Goal: Task Accomplishment & Management: Manage account settings

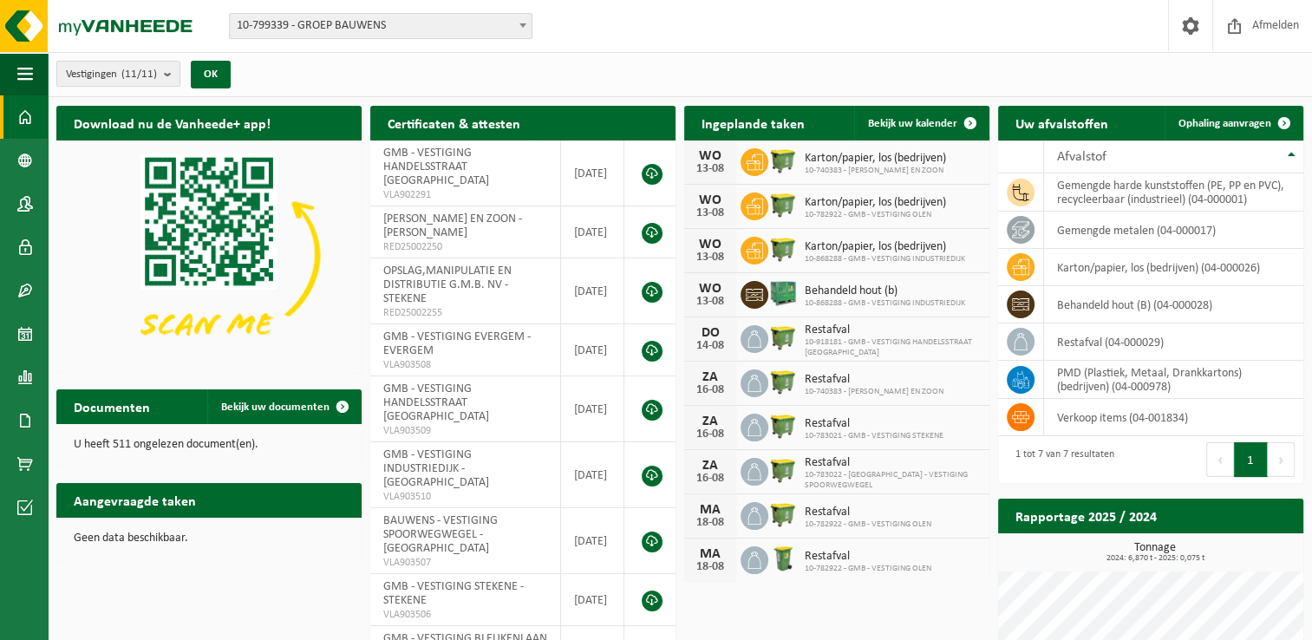
click at [147, 538] on p "Geen data beschikbaar." at bounding box center [209, 539] width 271 height 12
click at [29, 117] on span at bounding box center [25, 116] width 16 height 43
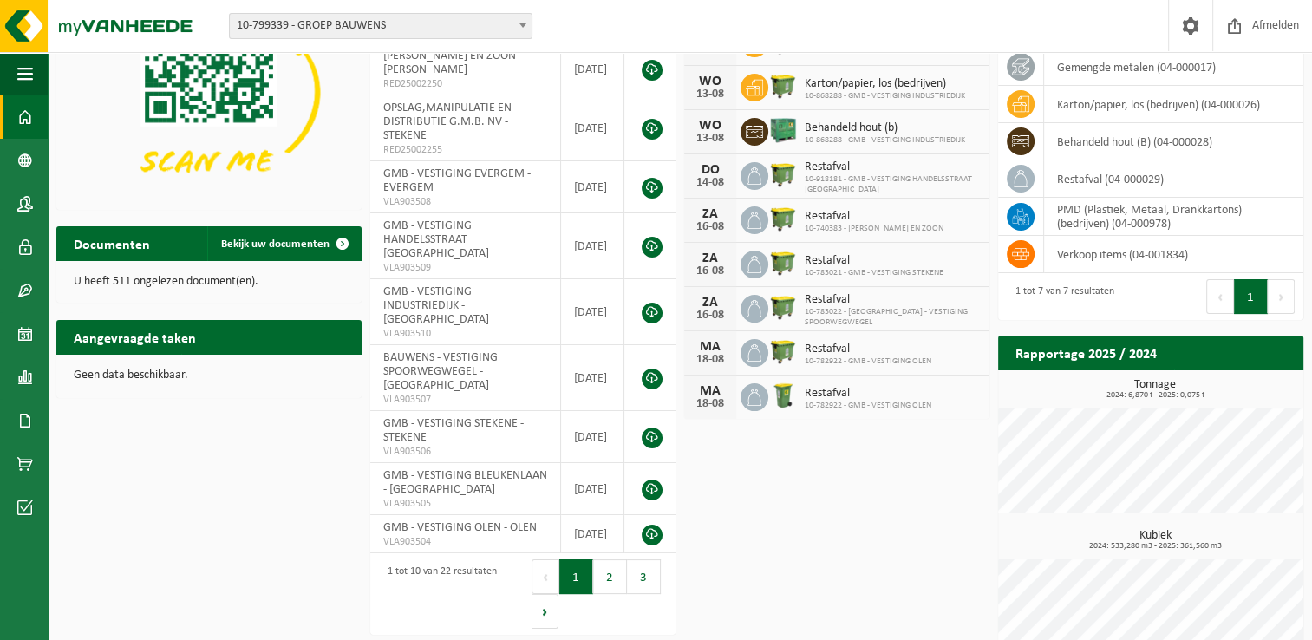
scroll to position [202, 0]
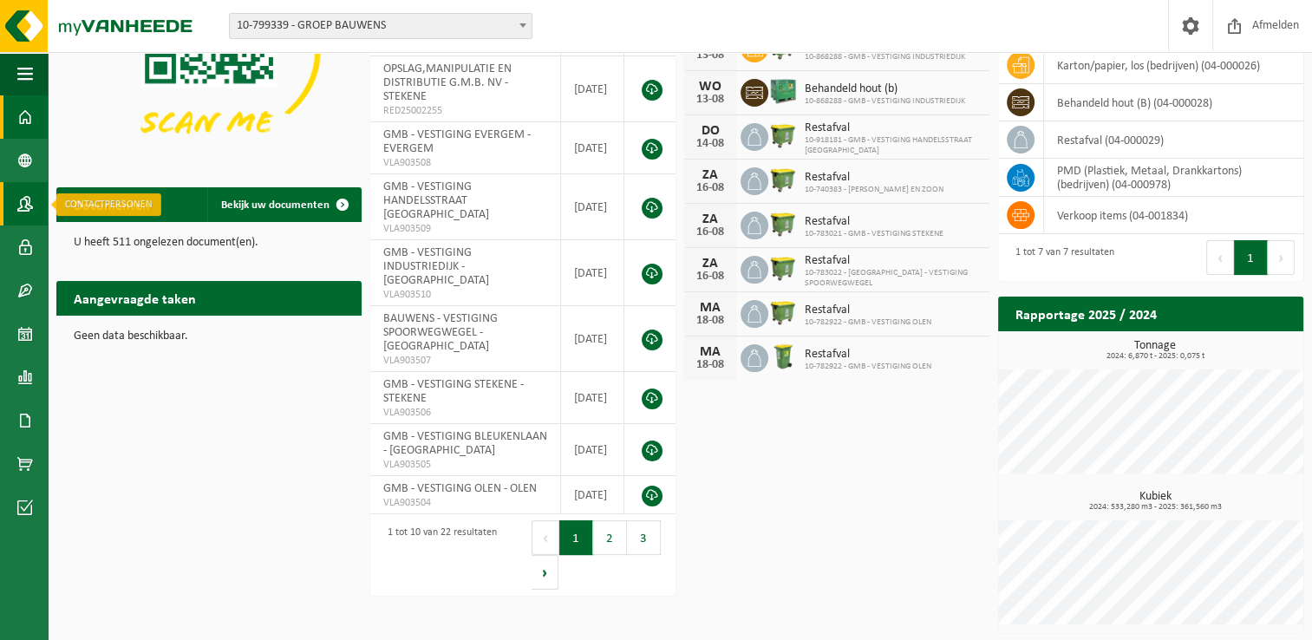
click at [26, 203] on span at bounding box center [25, 203] width 16 height 43
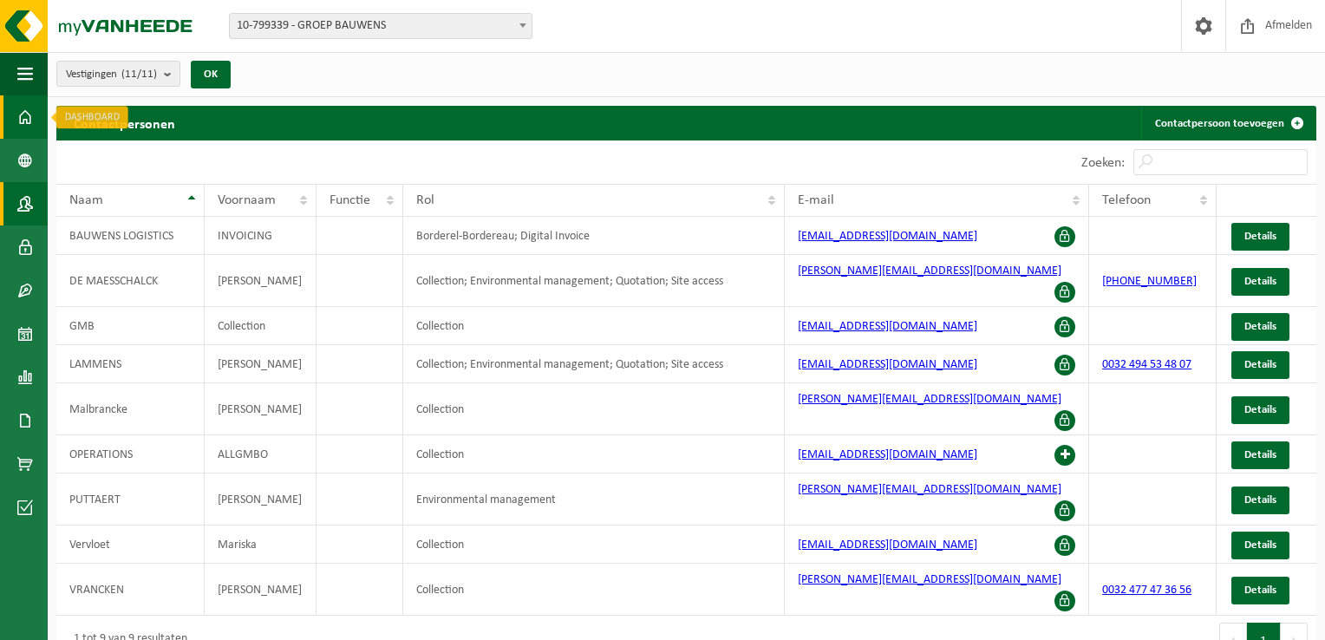
click at [28, 115] on span at bounding box center [25, 116] width 16 height 43
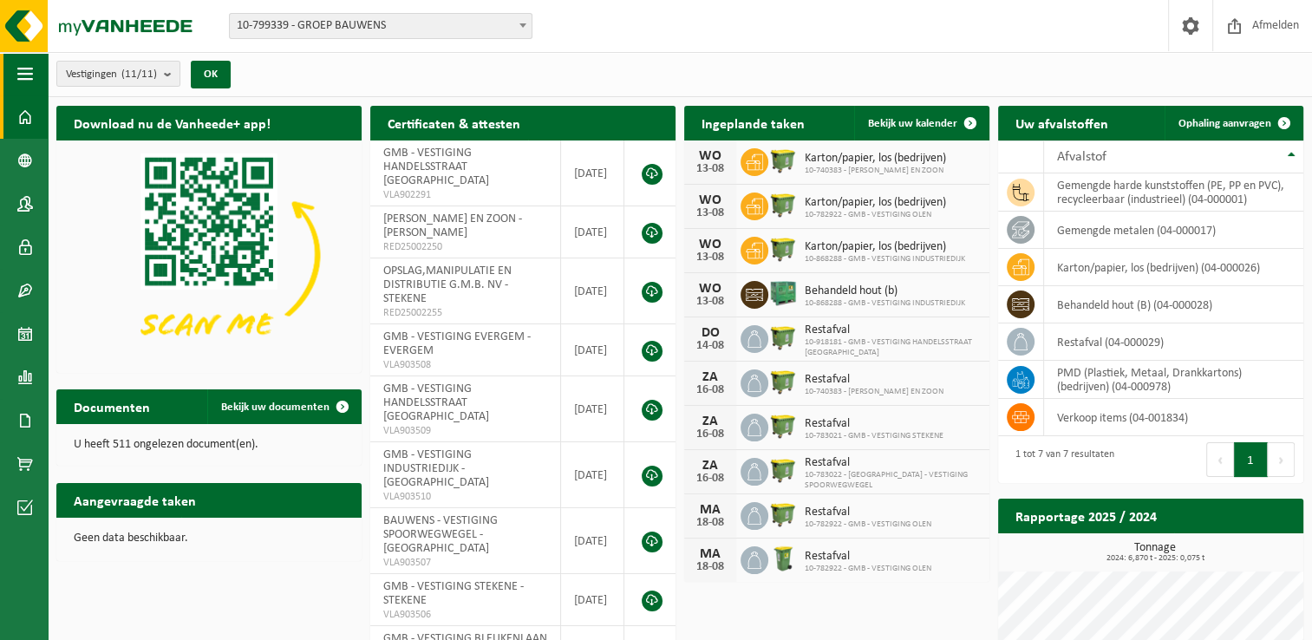
click at [23, 83] on span "button" at bounding box center [25, 73] width 16 height 43
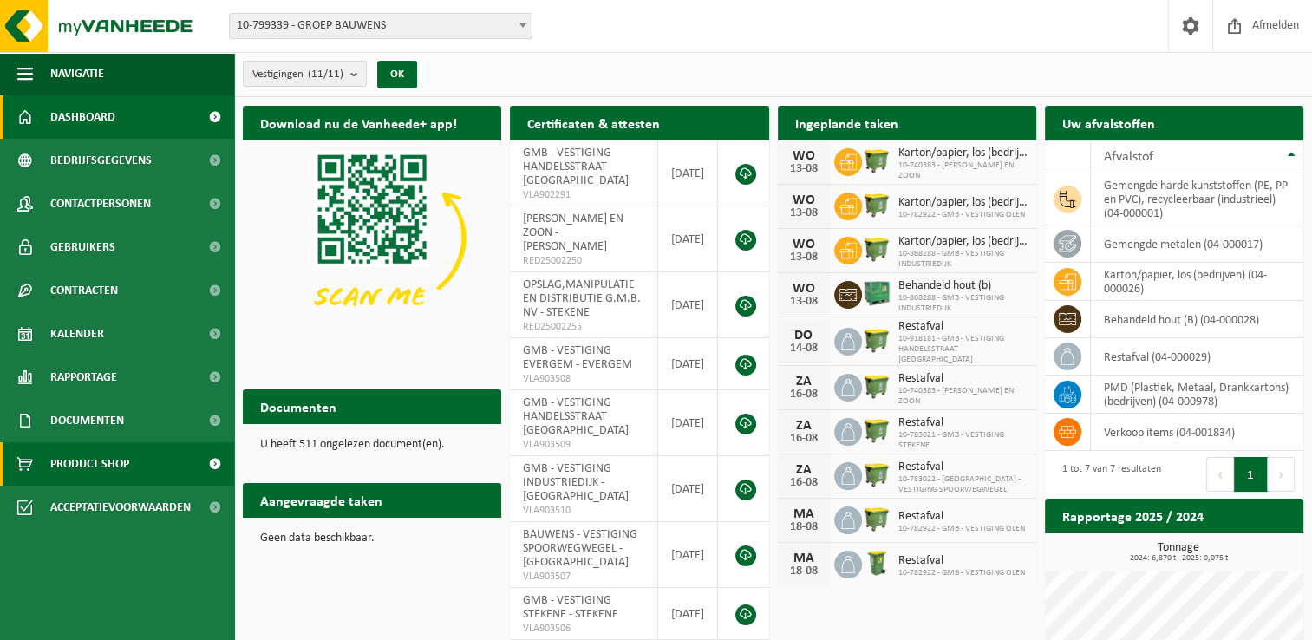
click at [108, 466] on span "Product Shop" at bounding box center [89, 463] width 79 height 43
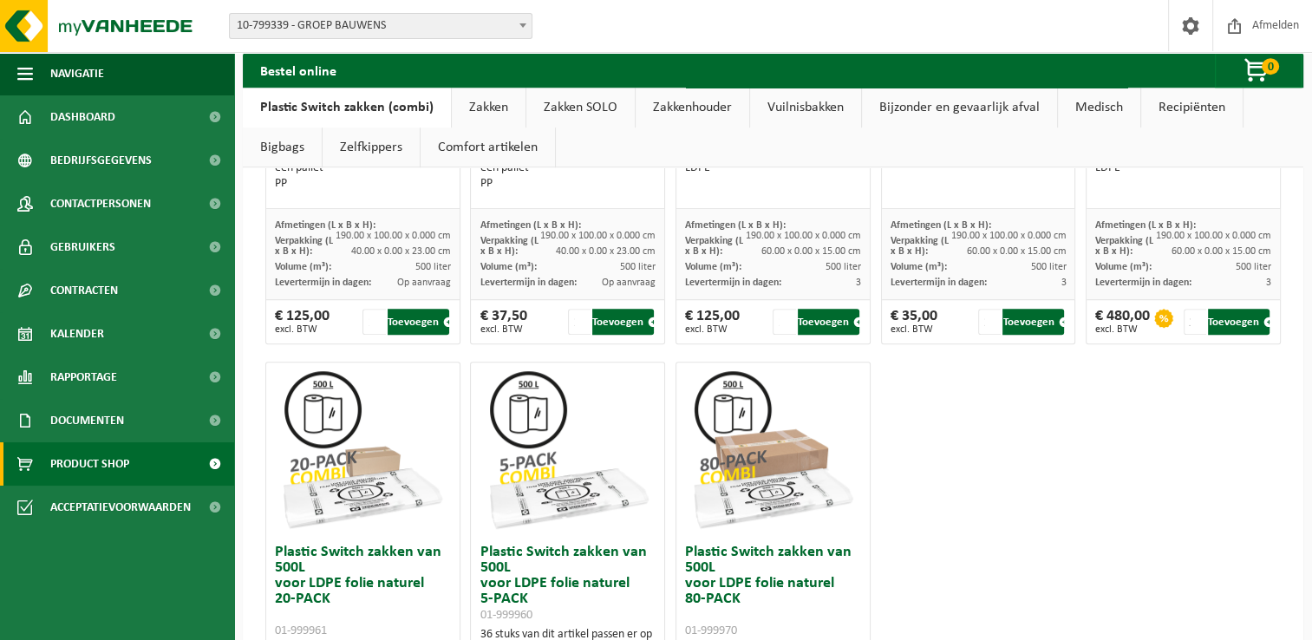
scroll to position [1213, 0]
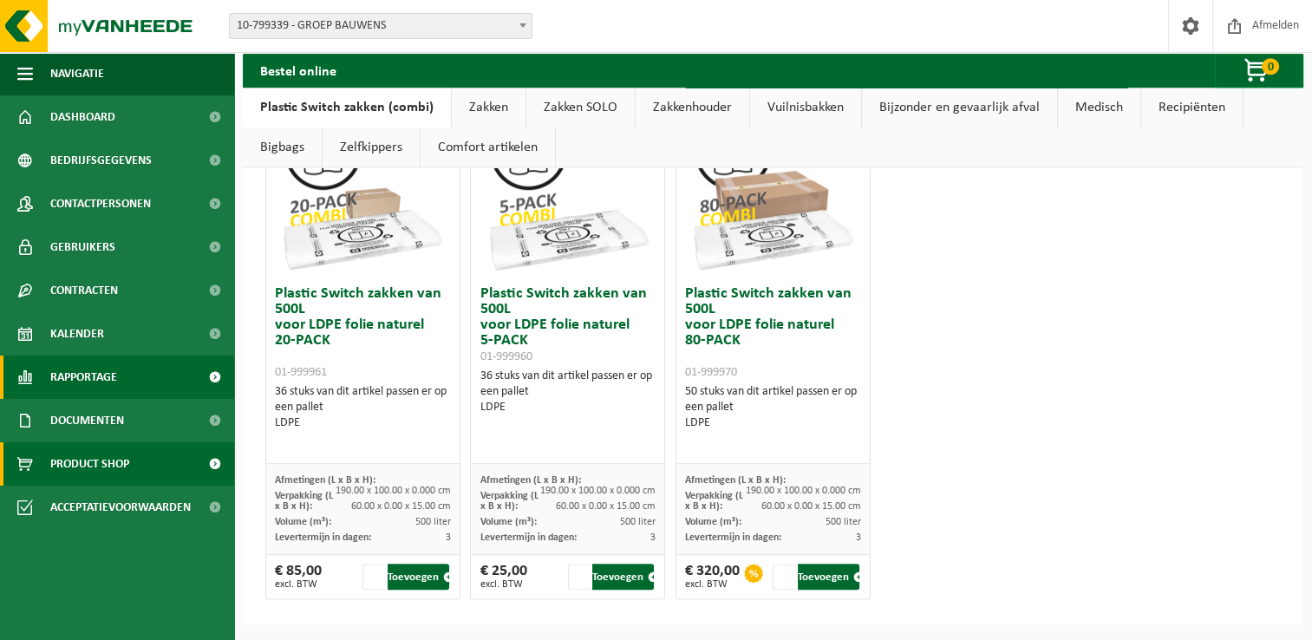
click at [88, 383] on span "Rapportage" at bounding box center [83, 377] width 67 height 43
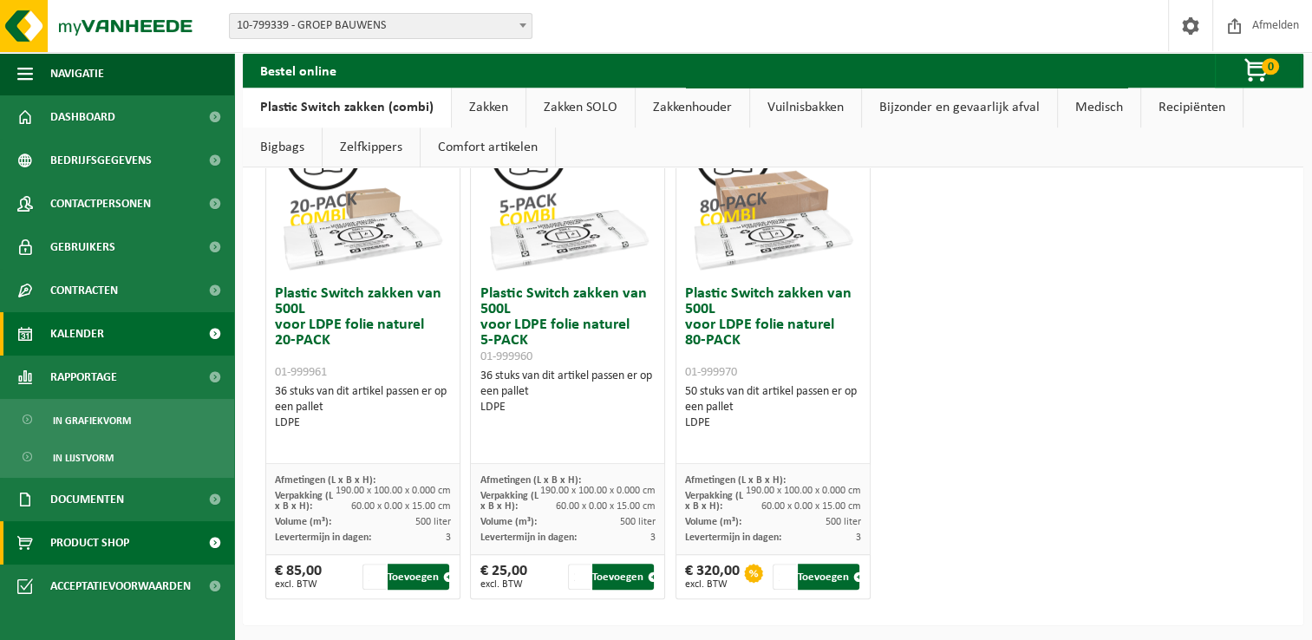
click at [86, 329] on span "Kalender" at bounding box center [77, 333] width 54 height 43
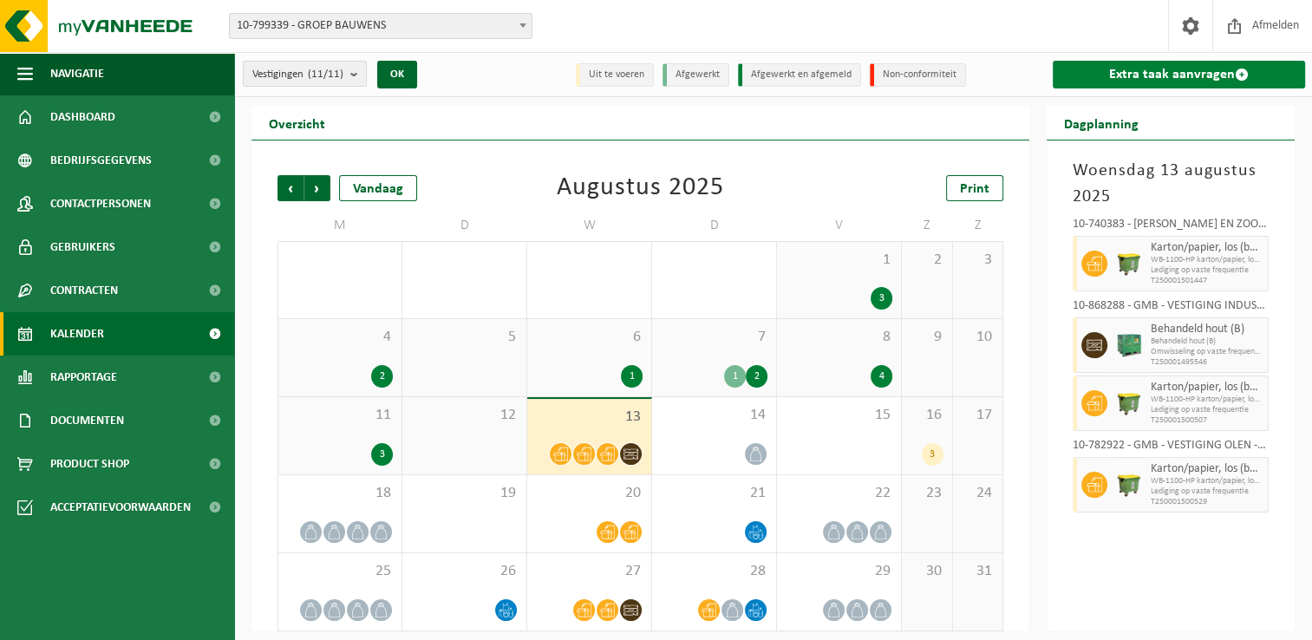
click at [1205, 68] on link "Extra taak aanvragen" at bounding box center [1179, 75] width 252 height 28
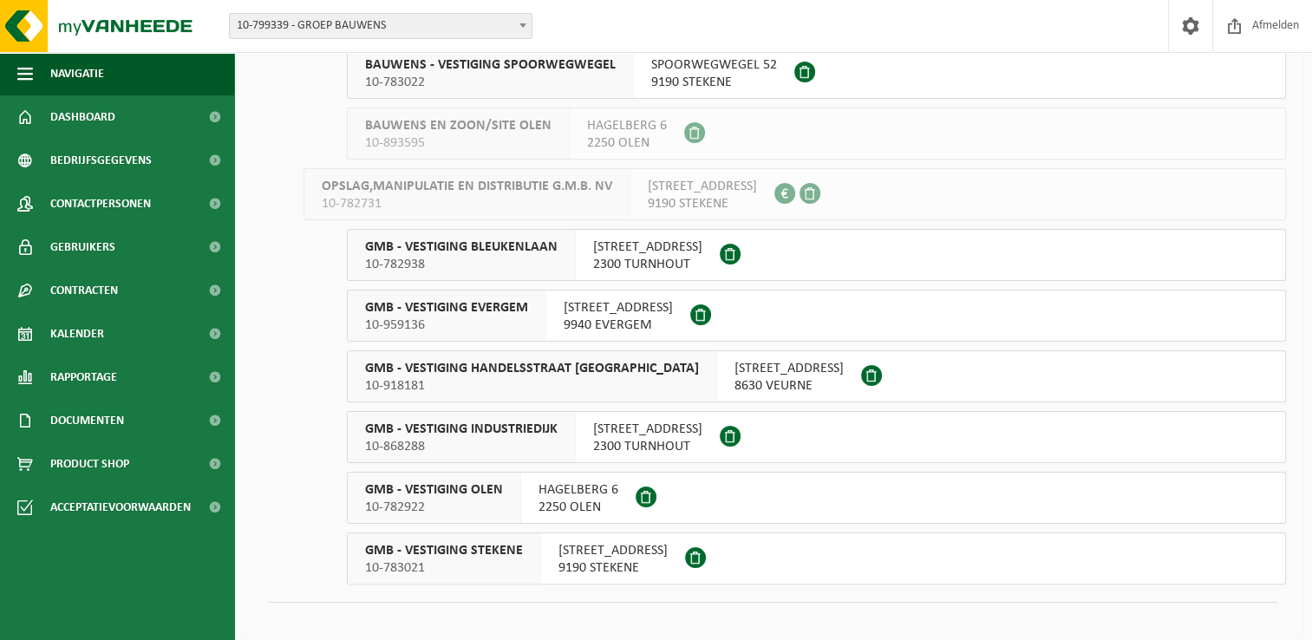
scroll to position [258, 0]
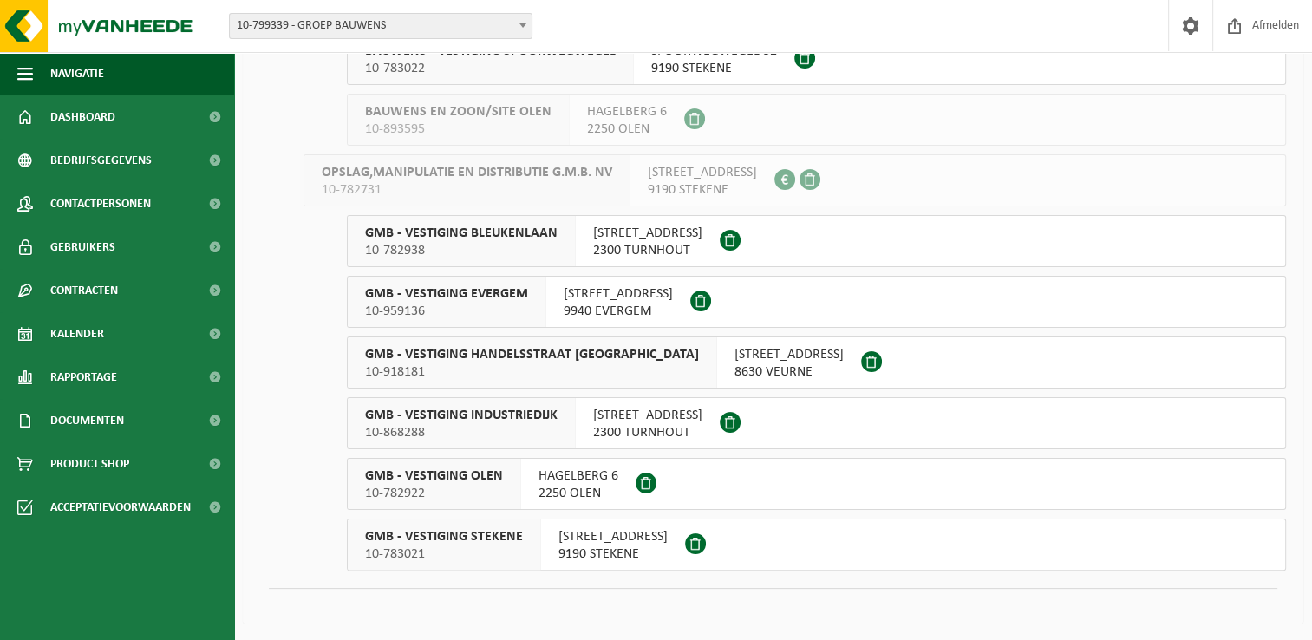
click at [480, 239] on span "GMB - VESTIGING BLEUKENLAAN" at bounding box center [461, 233] width 193 height 17
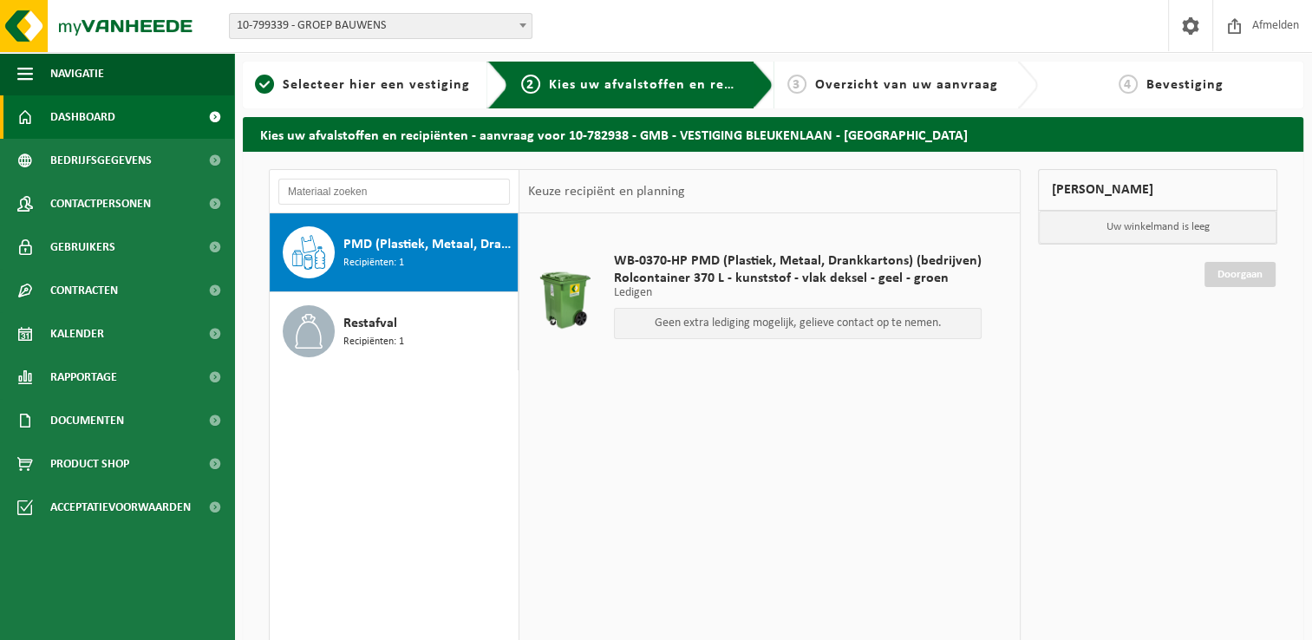
click at [84, 110] on span "Dashboard" at bounding box center [82, 116] width 65 height 43
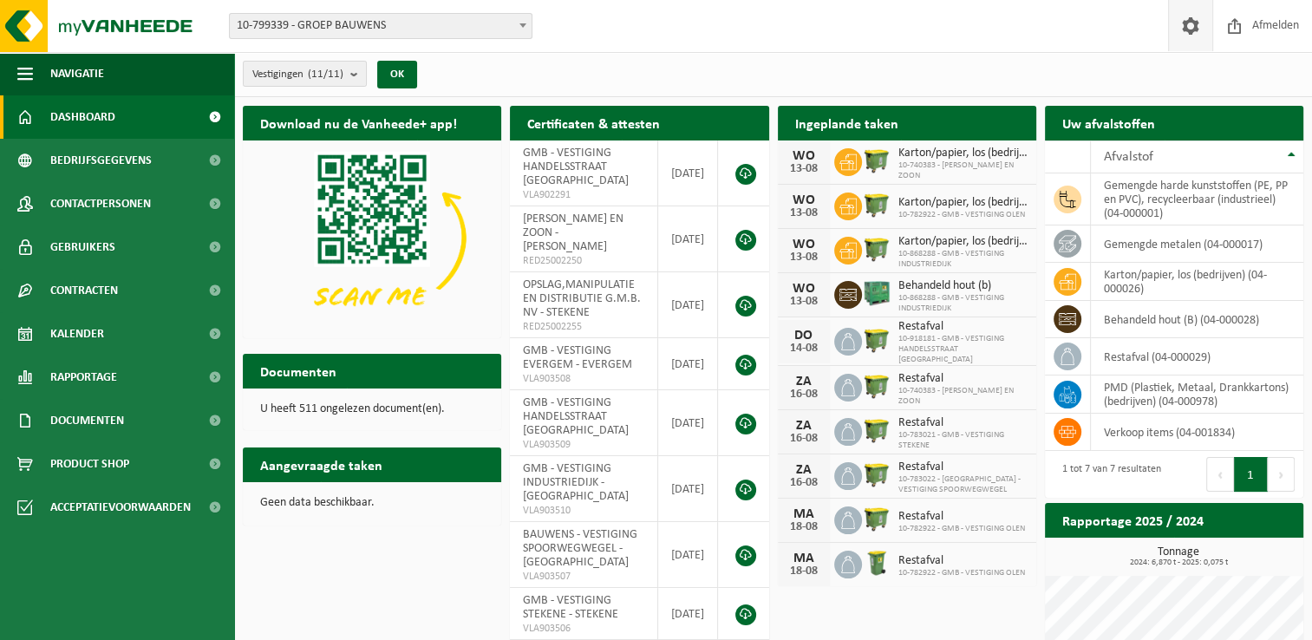
click at [1194, 29] on span at bounding box center [1191, 25] width 26 height 51
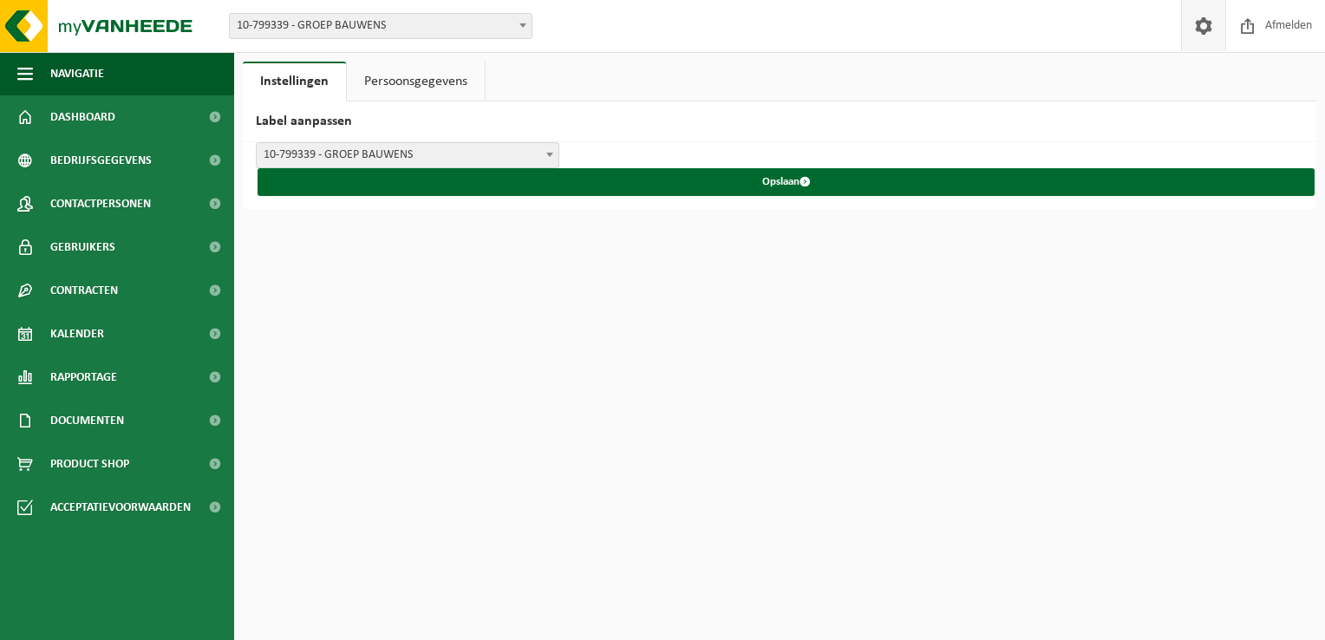
click at [420, 72] on link "Persoonsgegevens" at bounding box center [416, 82] width 138 height 40
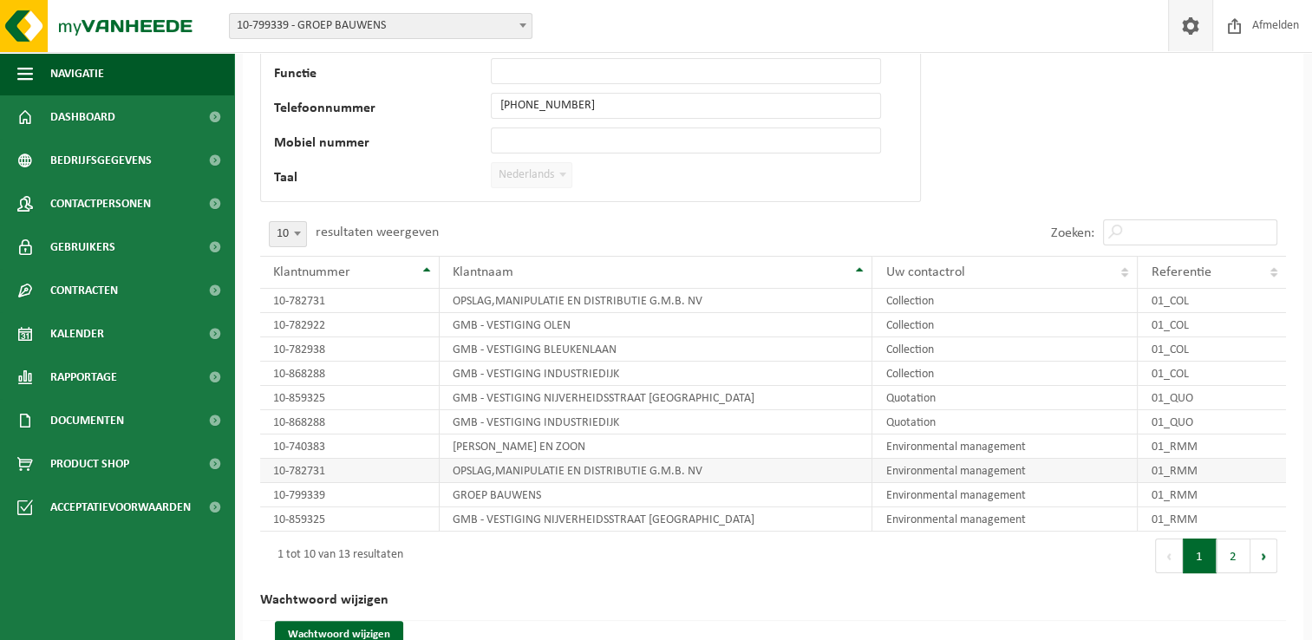
scroll to position [247, 0]
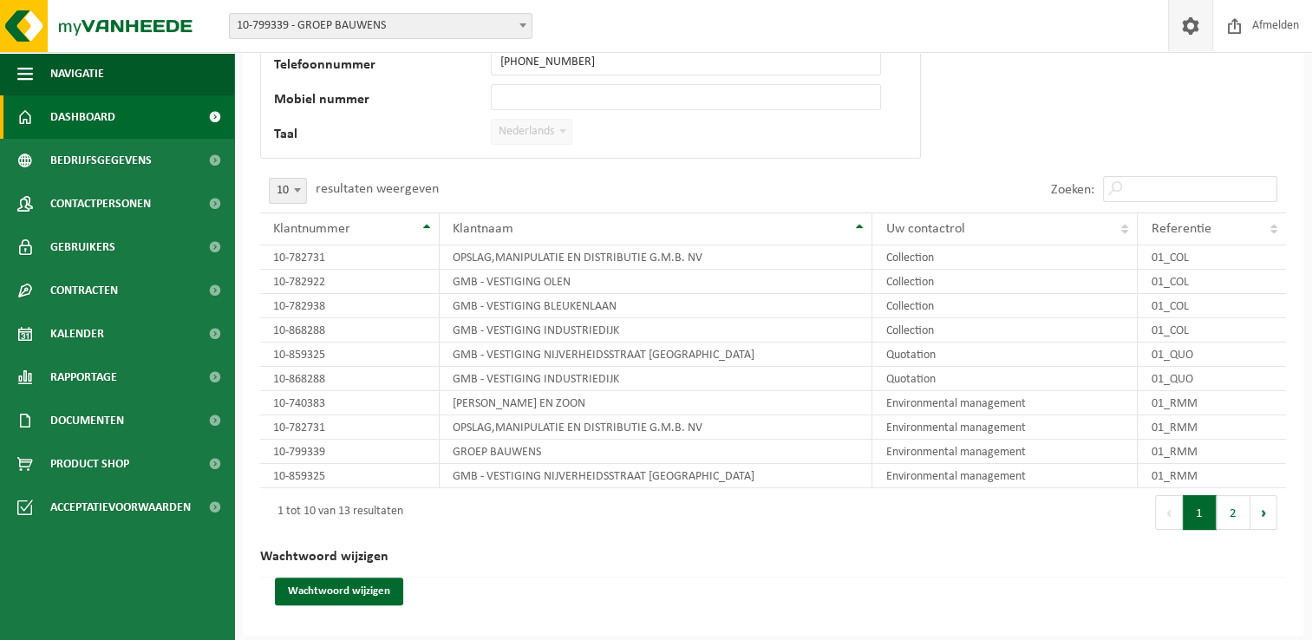
click at [63, 106] on span "Dashboard" at bounding box center [82, 116] width 65 height 43
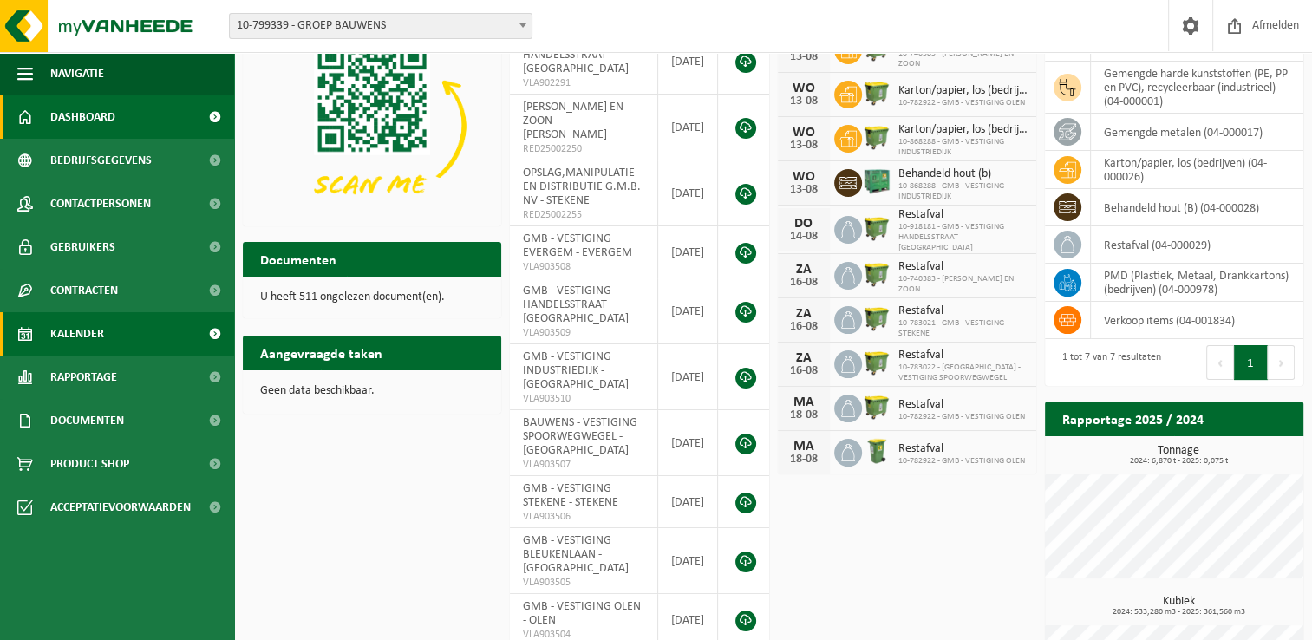
scroll to position [218, 0]
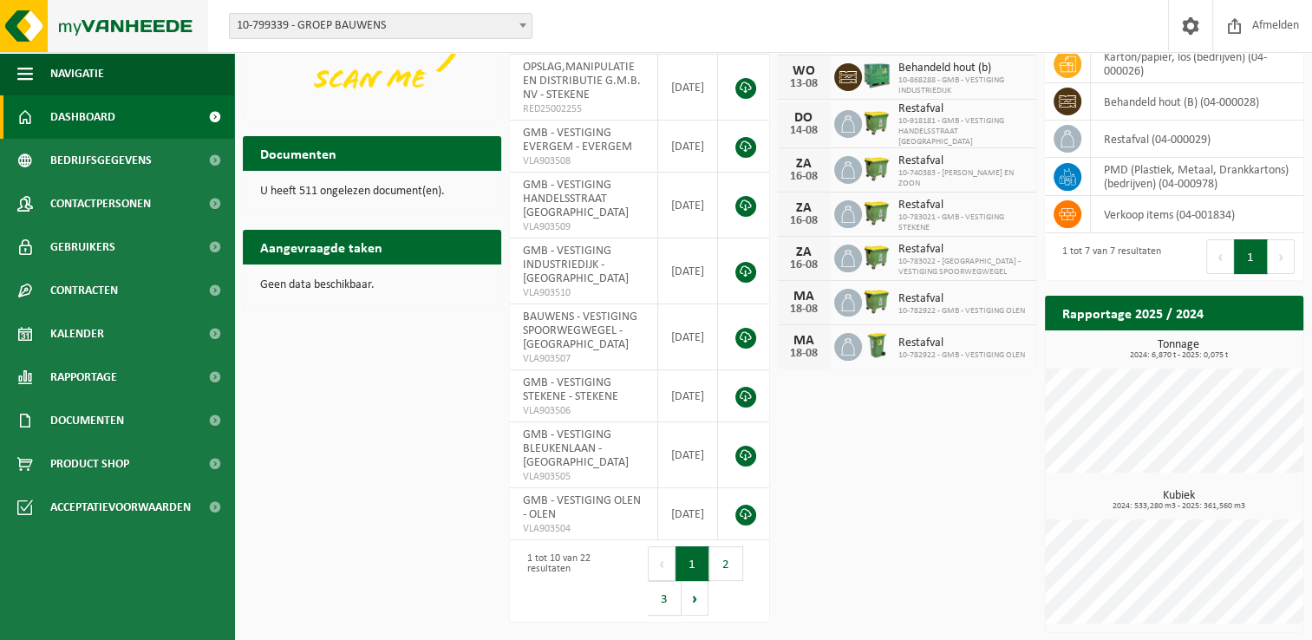
click at [14, 28] on img at bounding box center [104, 26] width 208 height 52
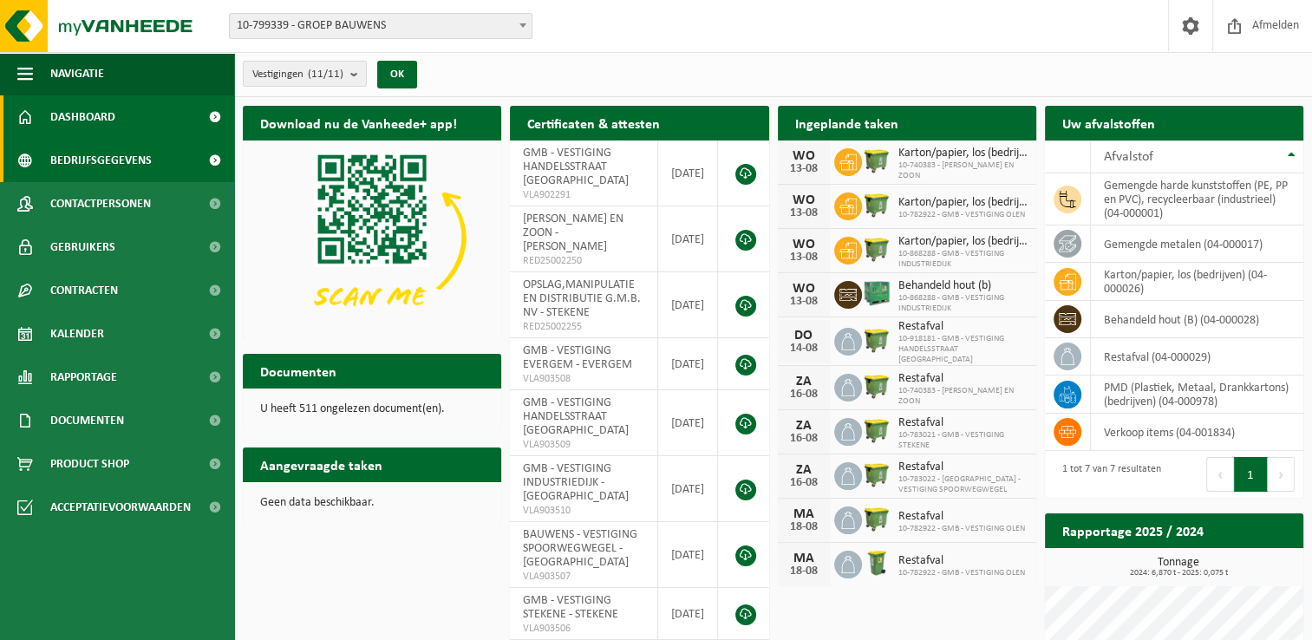
click at [219, 158] on span at bounding box center [214, 160] width 39 height 43
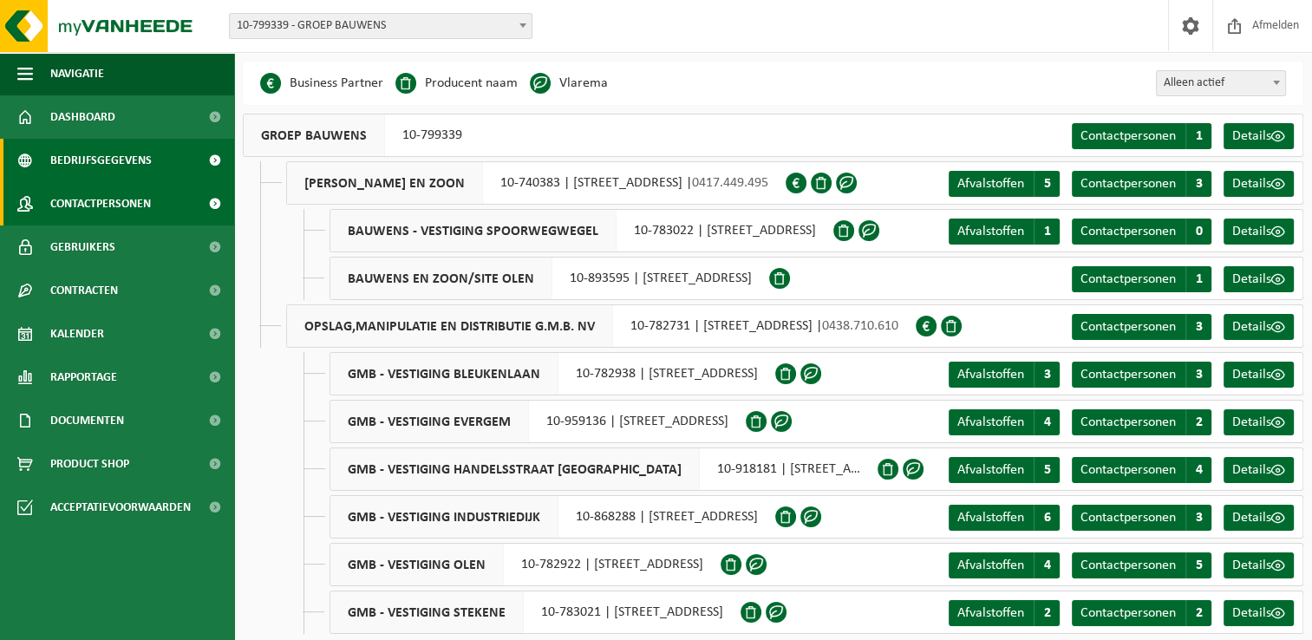
click at [213, 207] on span at bounding box center [214, 203] width 39 height 43
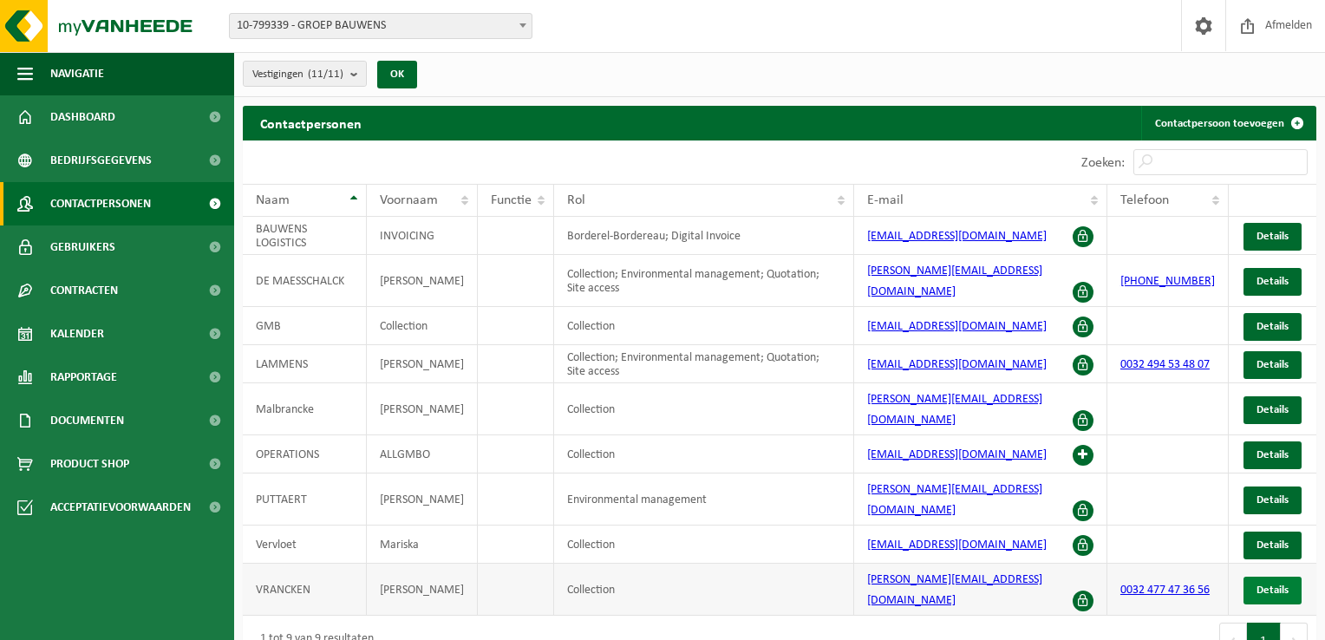
click at [1272, 585] on span "Details" at bounding box center [1273, 590] width 32 height 11
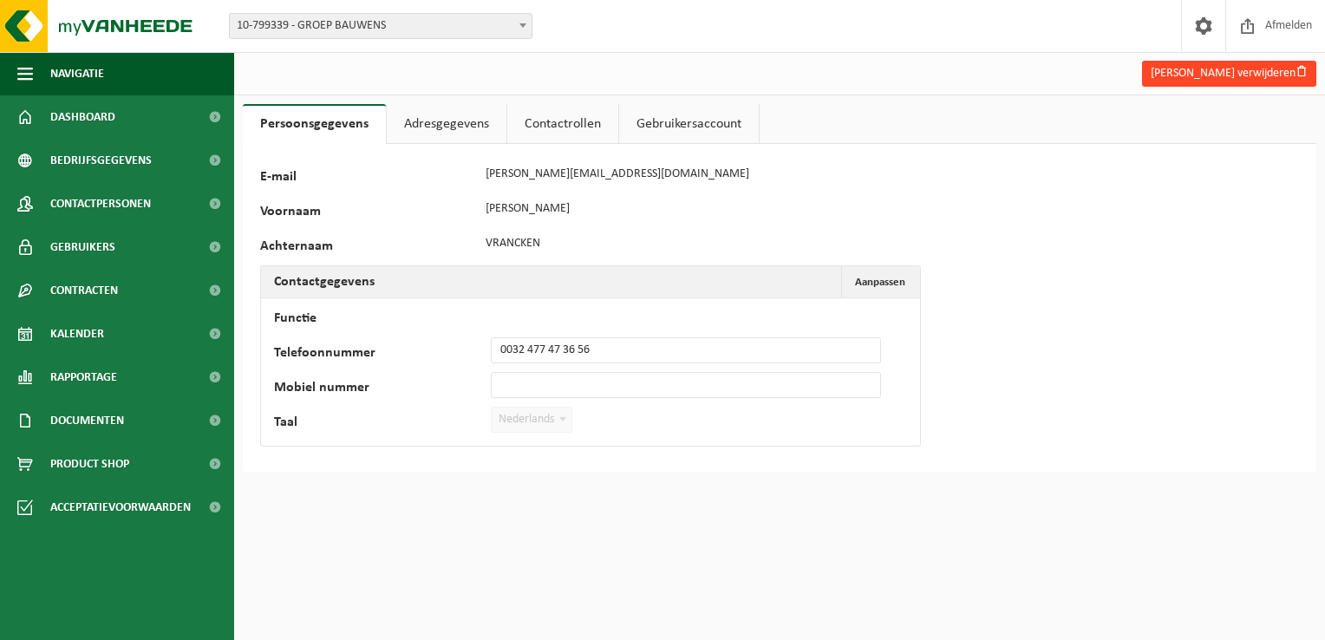
click at [1233, 81] on button "Patrick Vrancken verwijderen" at bounding box center [1229, 74] width 174 height 26
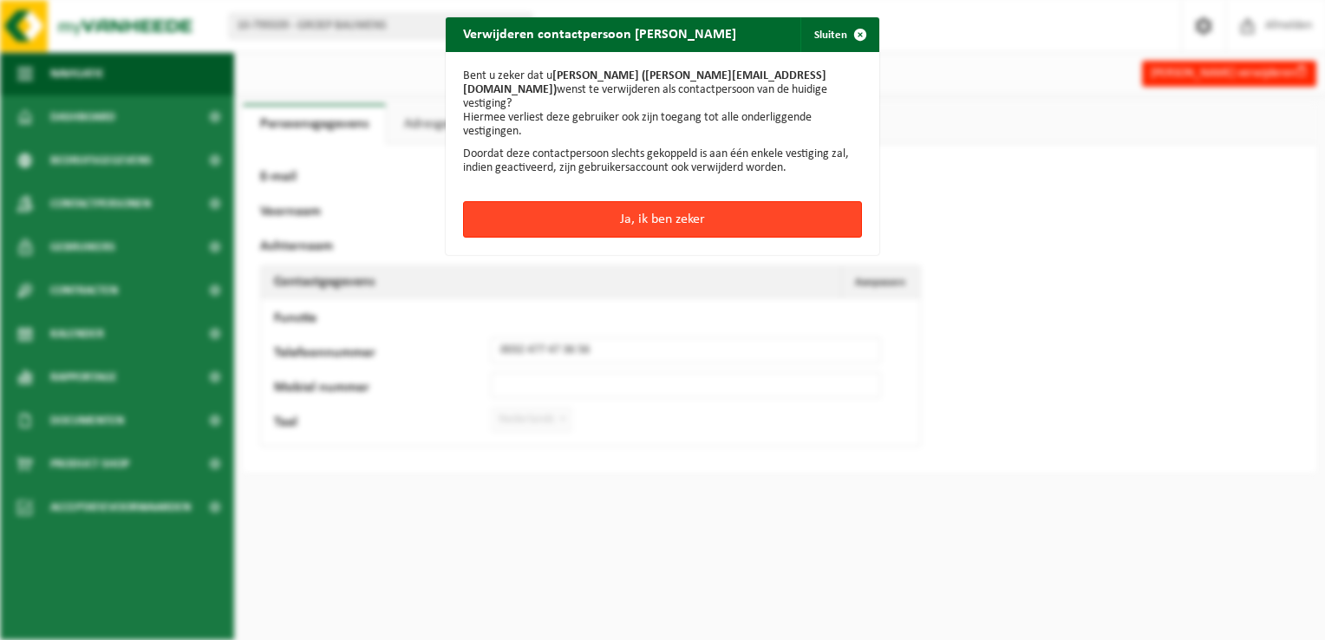
click at [713, 208] on button "Ja, ik ben zeker" at bounding box center [662, 219] width 399 height 36
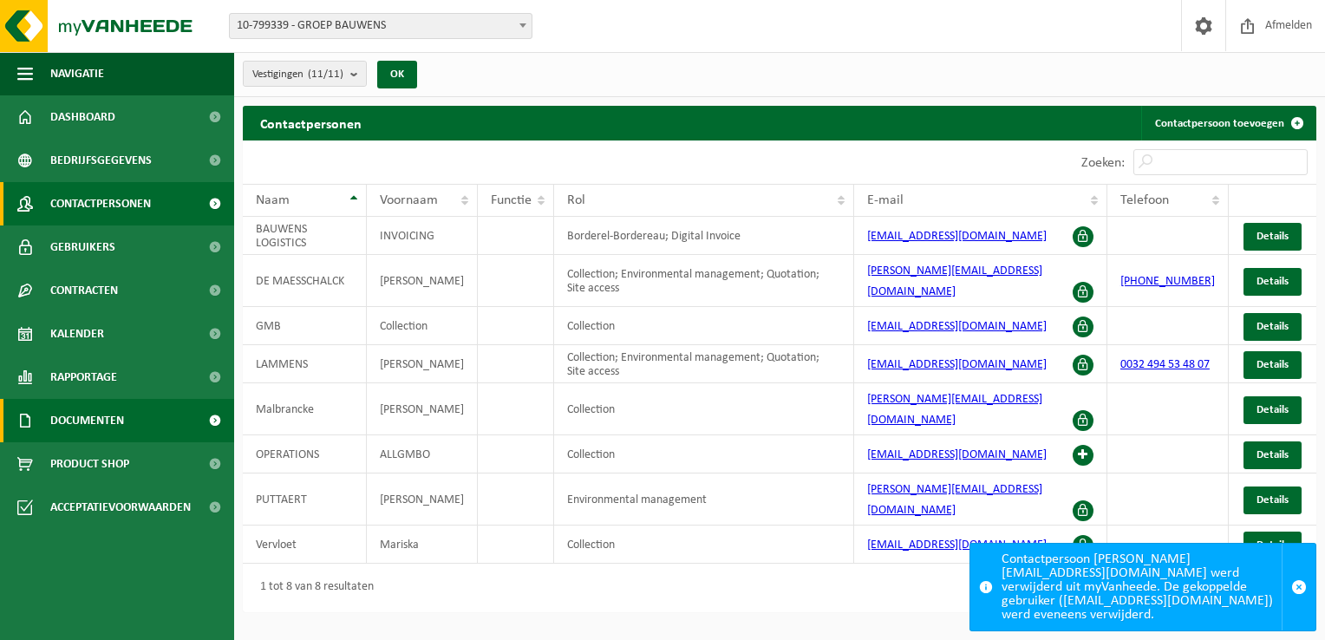
click at [105, 415] on span "Documenten" at bounding box center [87, 420] width 74 height 43
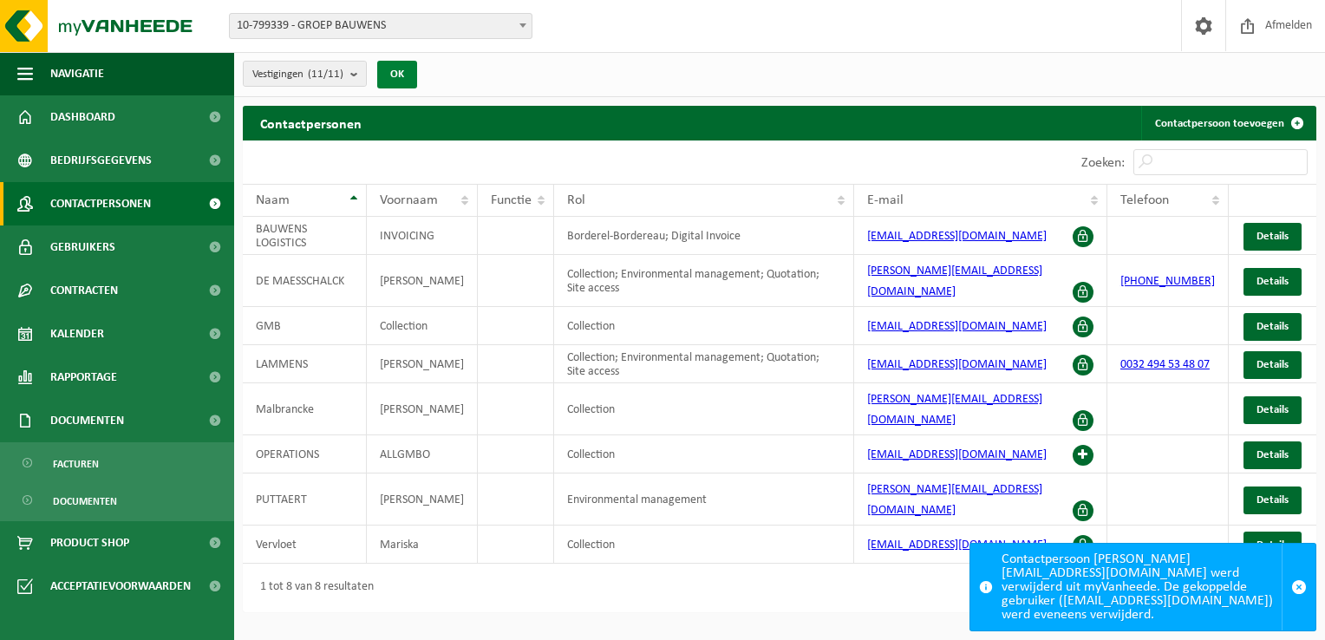
click at [385, 74] on button "OK" at bounding box center [397, 75] width 40 height 28
click at [517, 20] on span at bounding box center [522, 25] width 17 height 23
click at [87, 76] on span "Navigatie" at bounding box center [77, 73] width 54 height 43
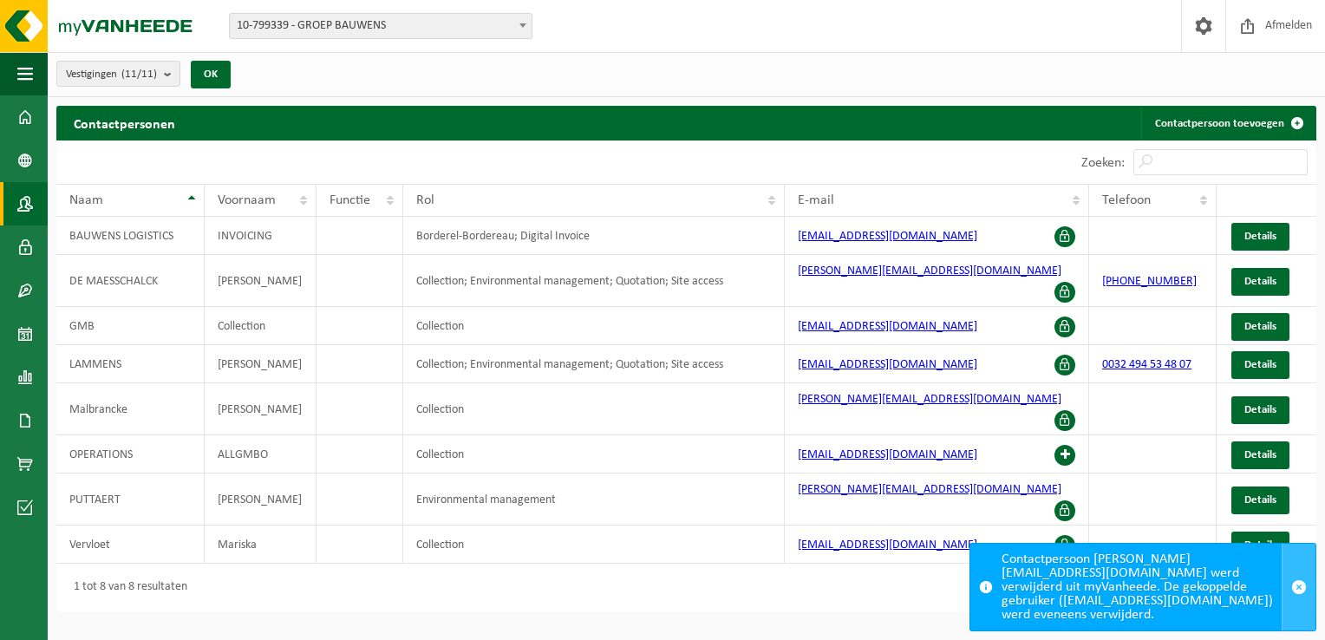
click at [1285, 577] on button "button" at bounding box center [1299, 587] width 34 height 87
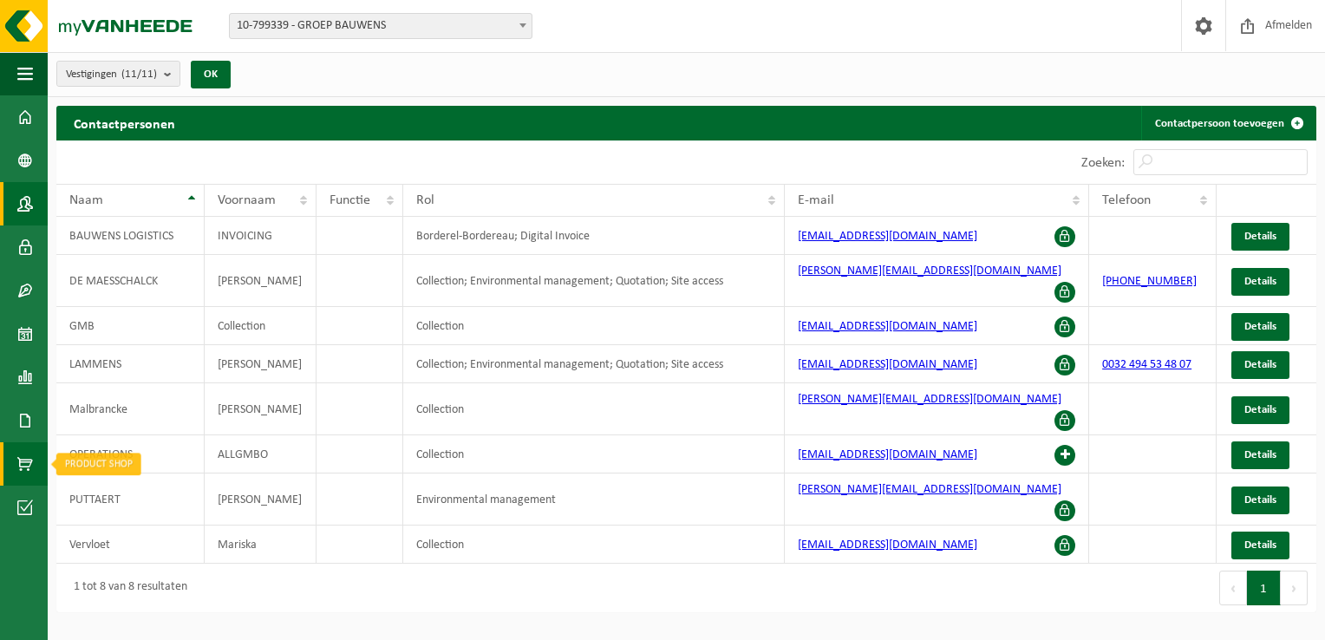
click at [29, 464] on span at bounding box center [25, 463] width 16 height 43
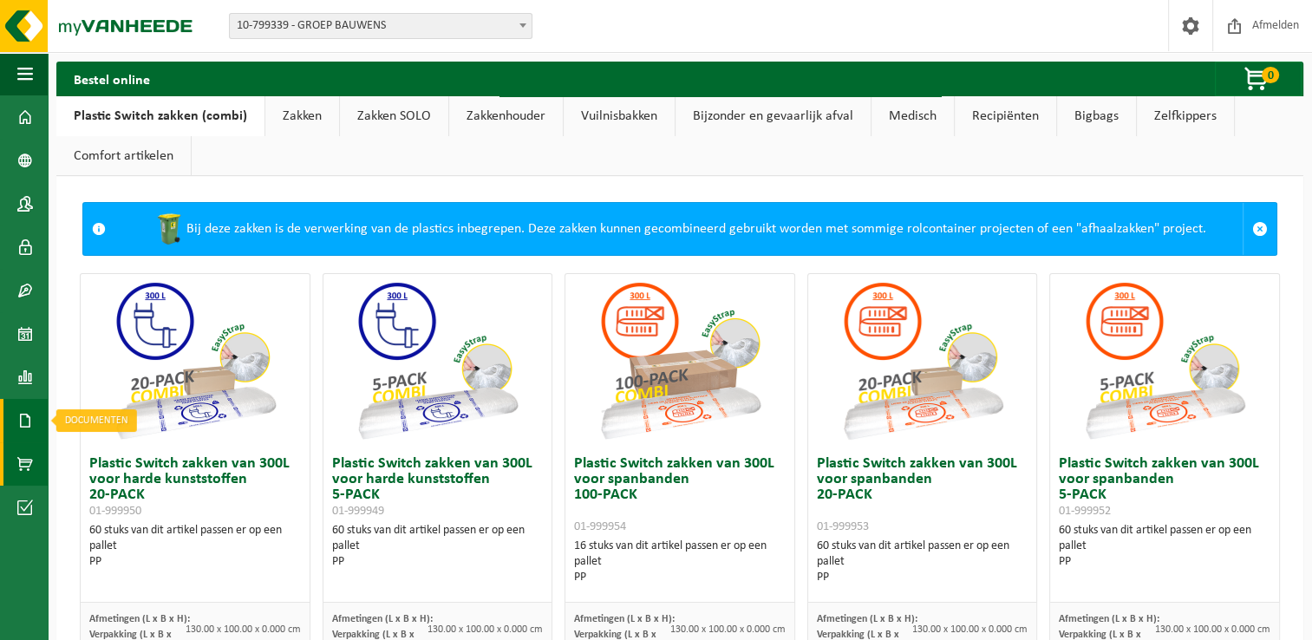
click at [21, 422] on span at bounding box center [25, 420] width 16 height 43
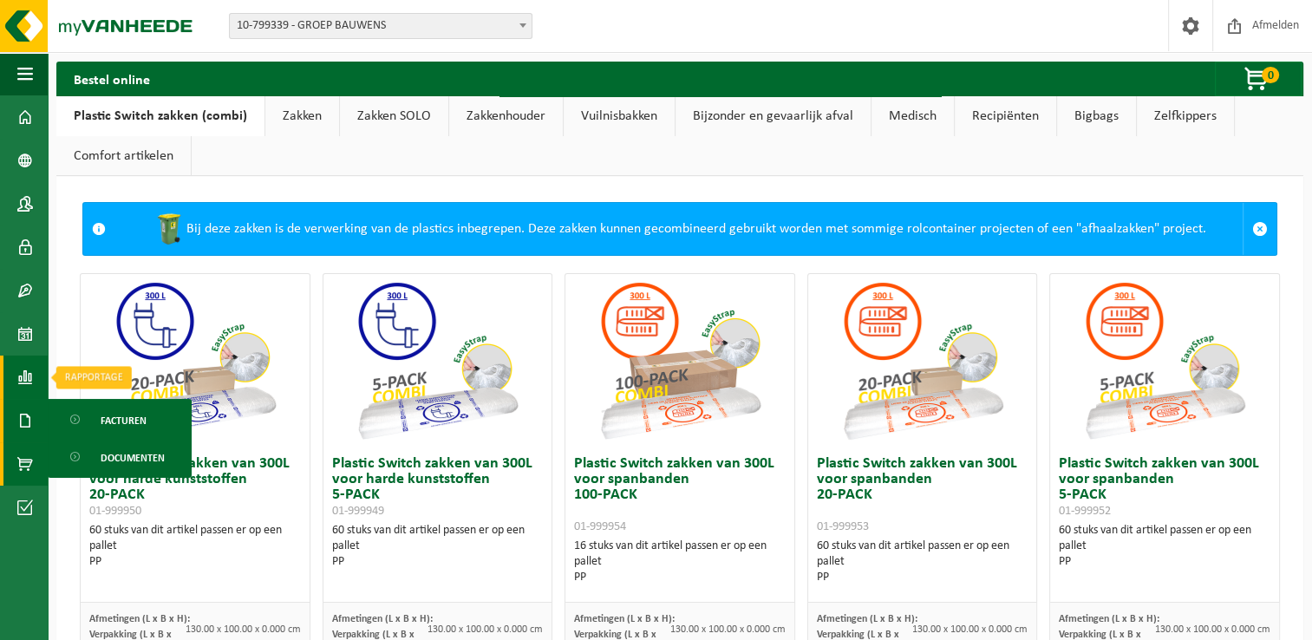
click at [23, 383] on span at bounding box center [25, 377] width 16 height 43
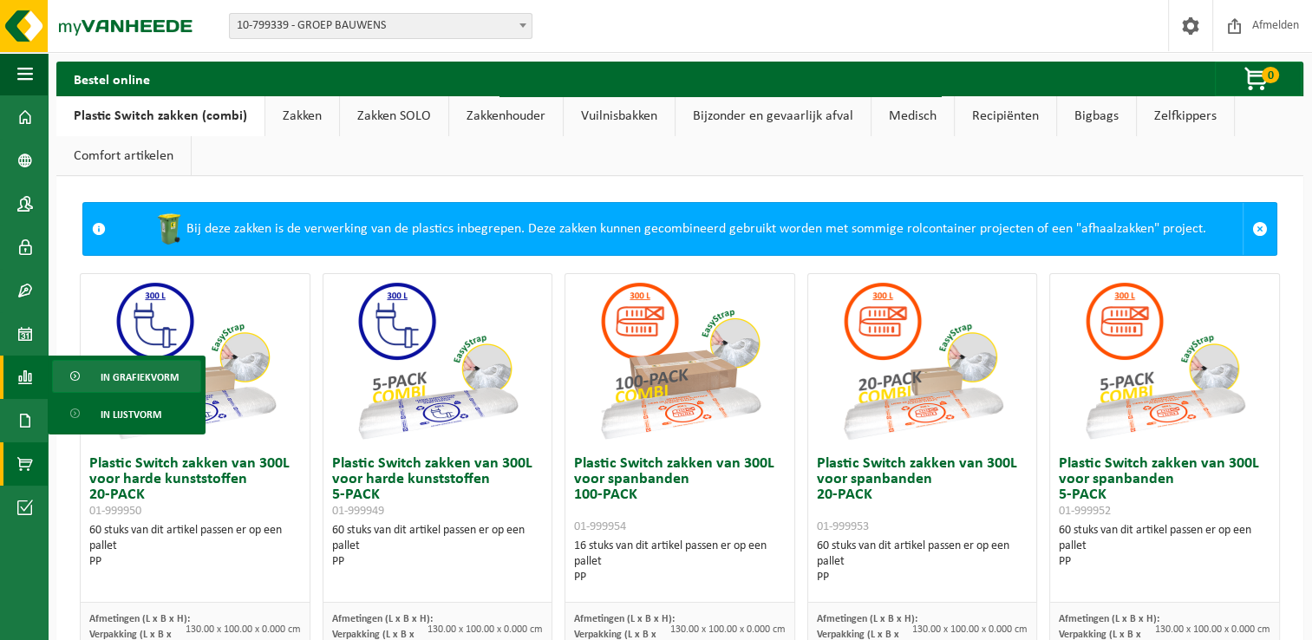
click at [118, 379] on span "In grafiekvorm" at bounding box center [140, 377] width 78 height 33
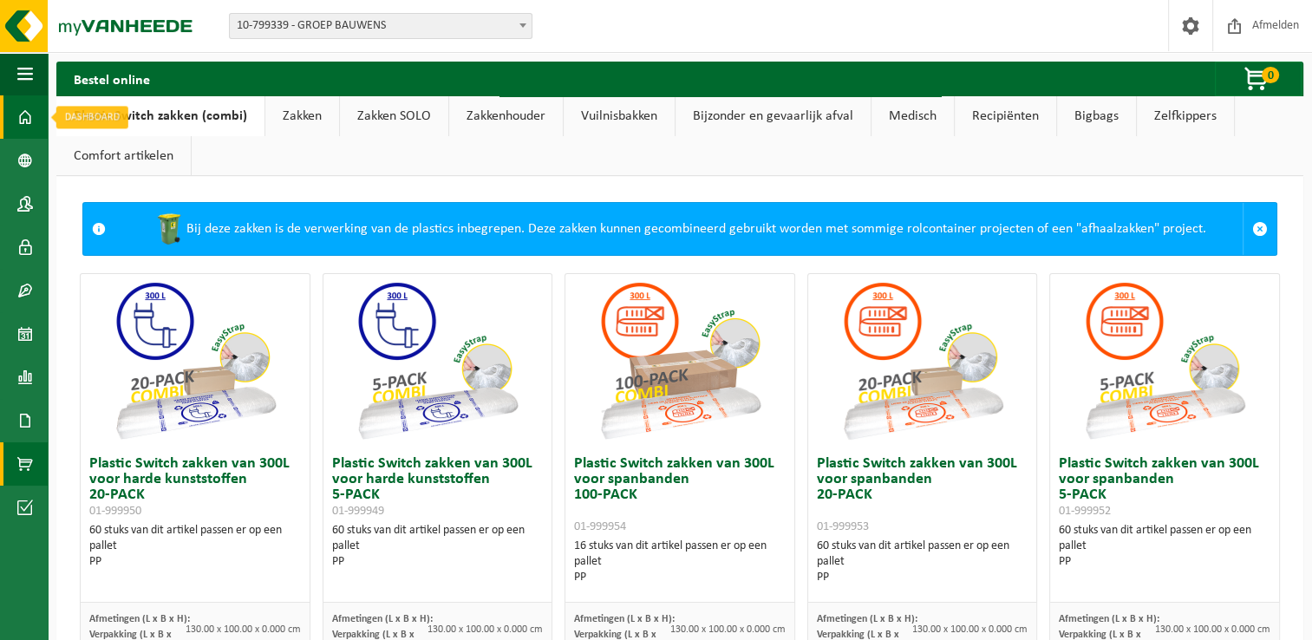
click at [32, 122] on span at bounding box center [25, 116] width 16 height 43
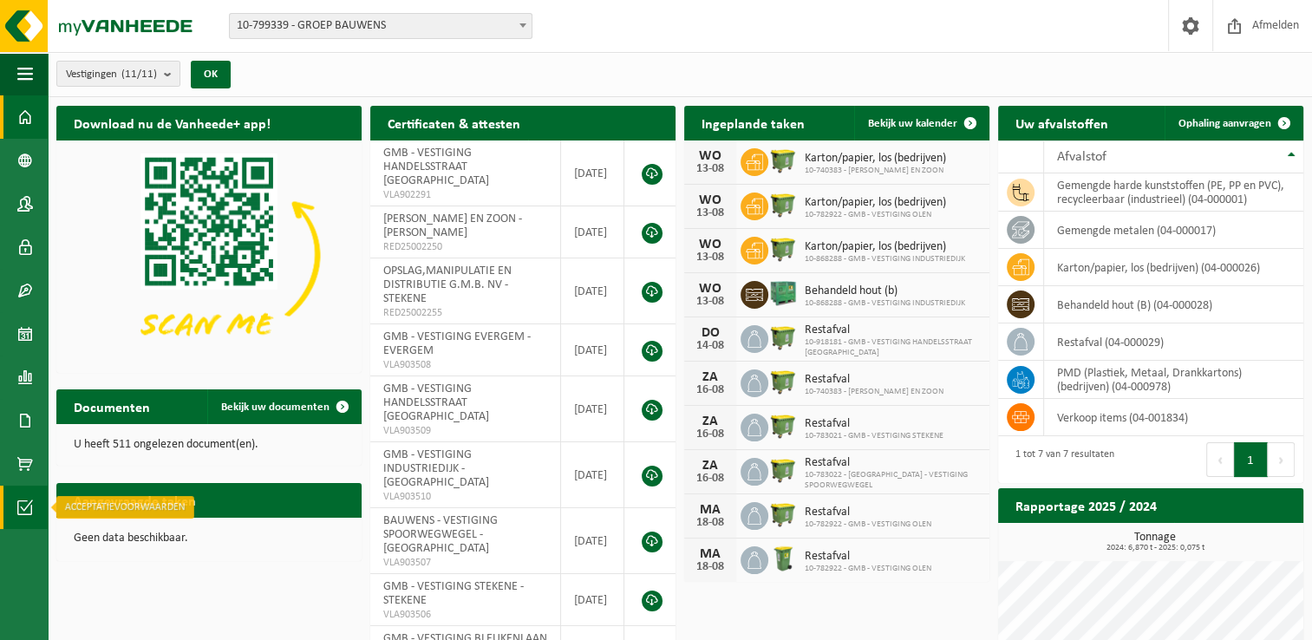
click at [30, 505] on span at bounding box center [25, 507] width 16 height 43
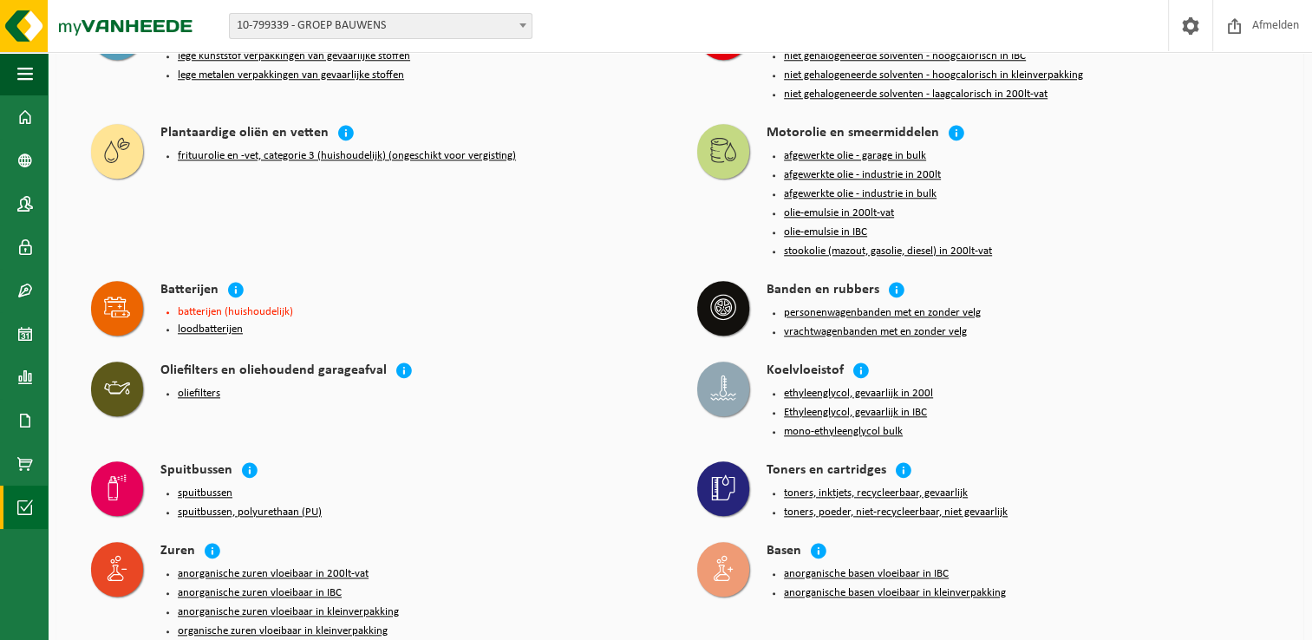
scroll to position [1853, 0]
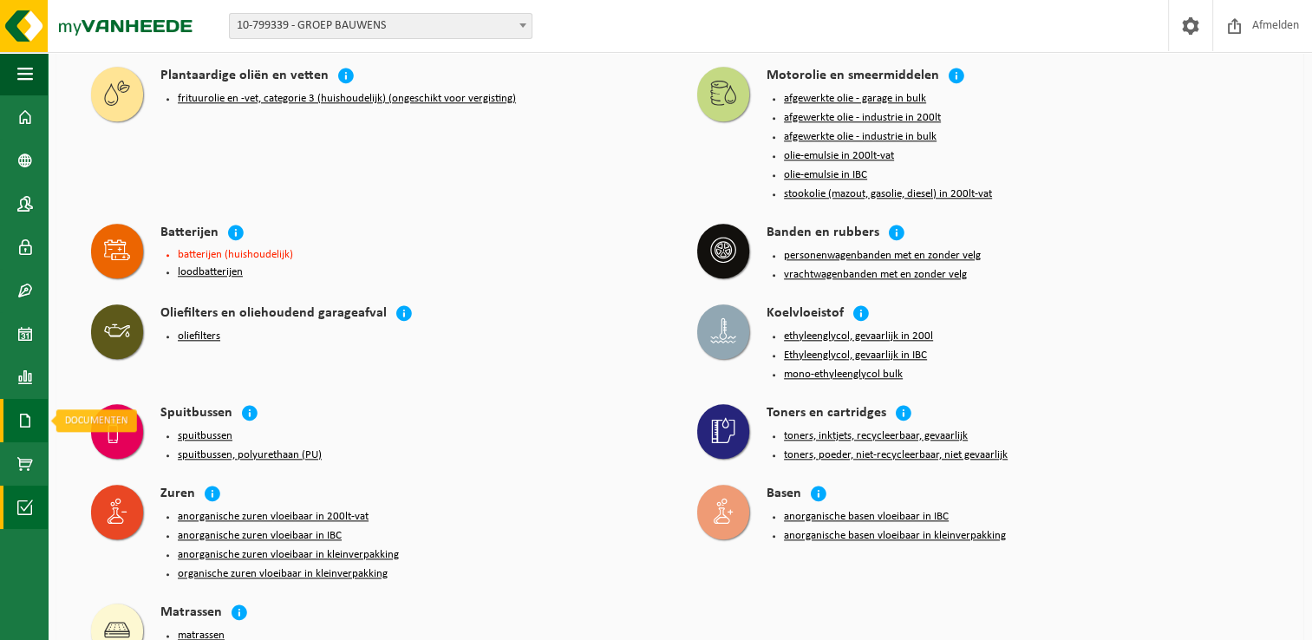
click at [35, 421] on link "Documenten" at bounding box center [24, 420] width 48 height 43
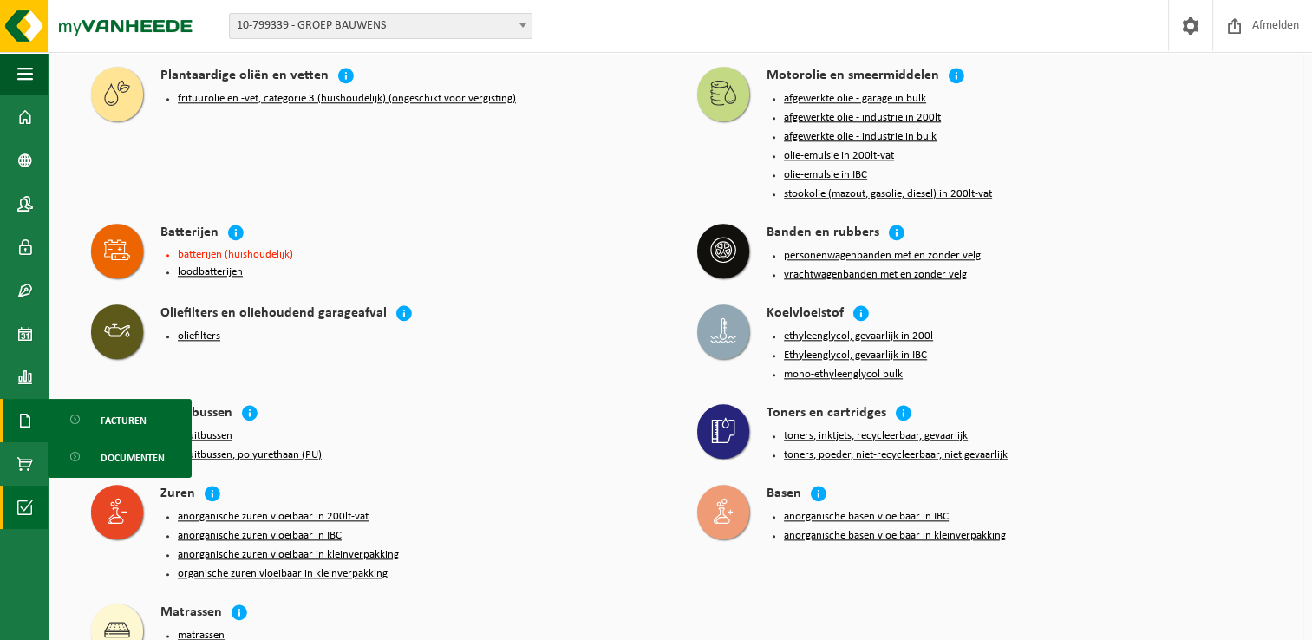
click at [540, 510] on li "anorganische zuren vloeibaar in 200lt-vat" at bounding box center [420, 517] width 485 height 14
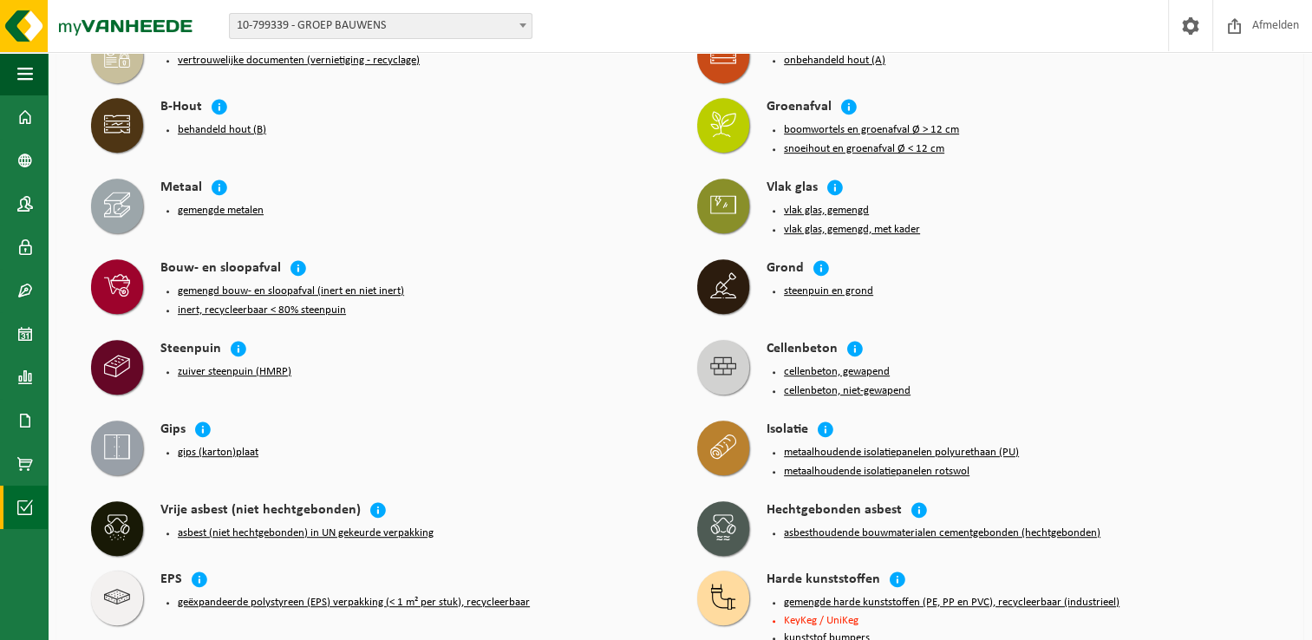
scroll to position [725, 0]
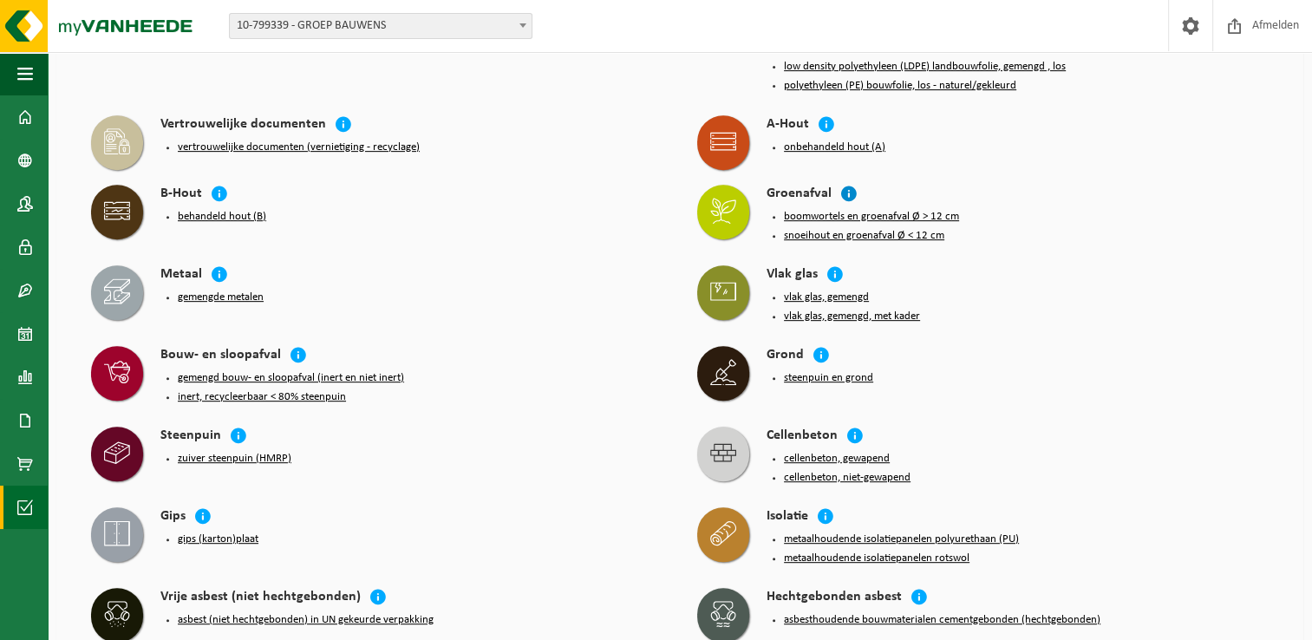
click at [851, 185] on icon at bounding box center [848, 193] width 17 height 17
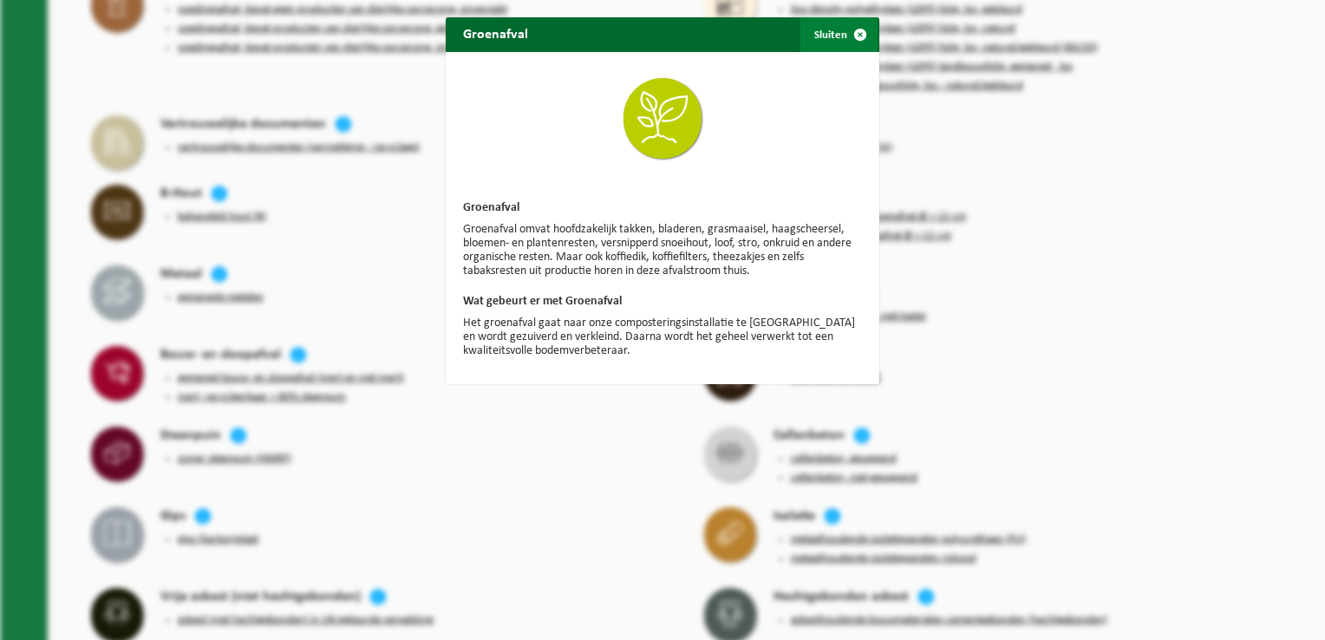
click at [820, 29] on button "Sluiten" at bounding box center [839, 34] width 77 height 35
